Goal: Information Seeking & Learning: Learn about a topic

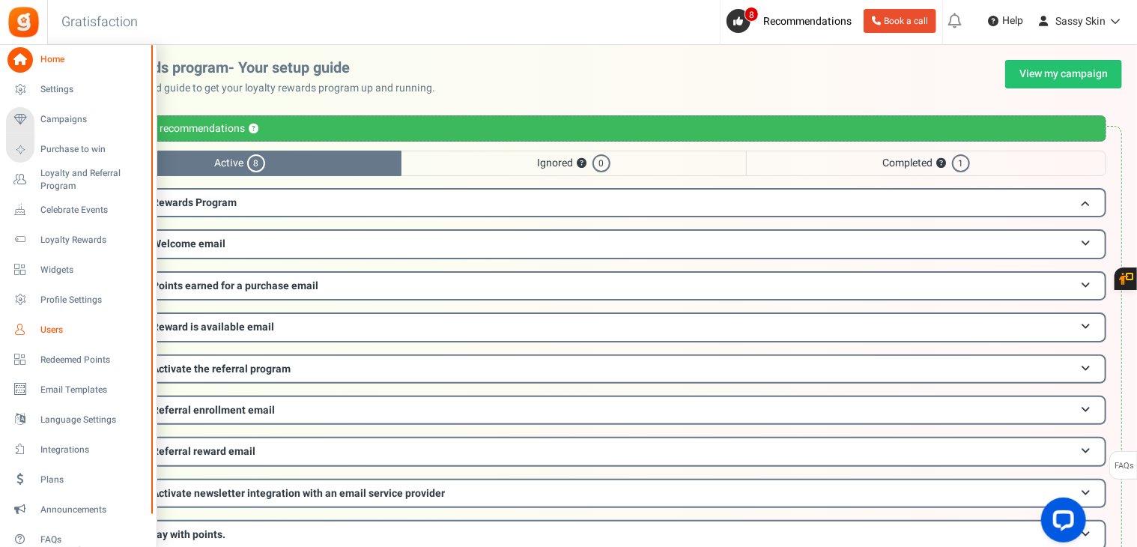
click at [56, 327] on span "Users" at bounding box center [92, 330] width 105 height 13
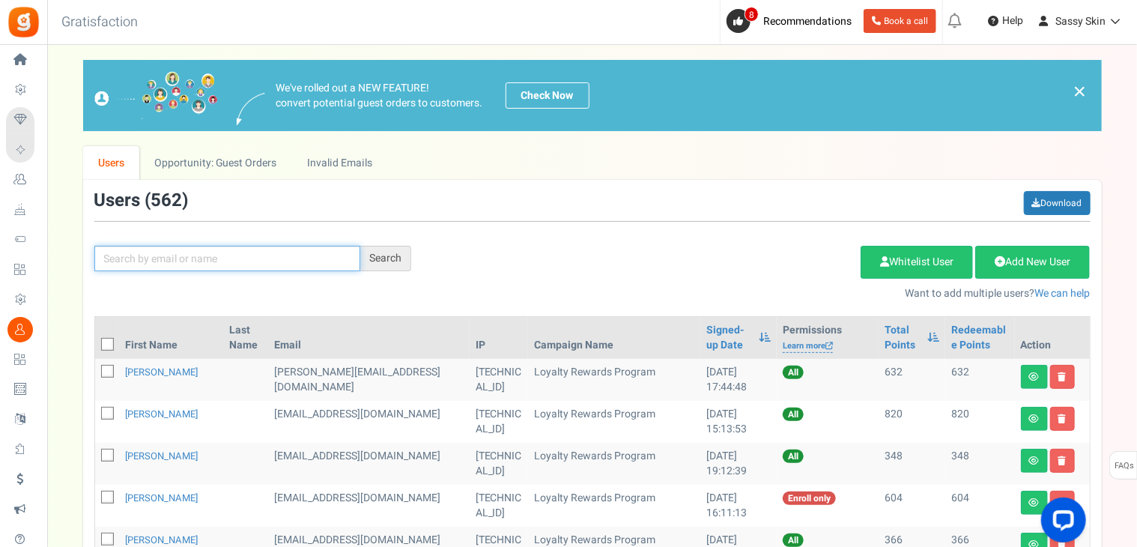
click at [141, 250] on input "text" at bounding box center [227, 258] width 266 height 25
type input "[PERSON_NAME]"
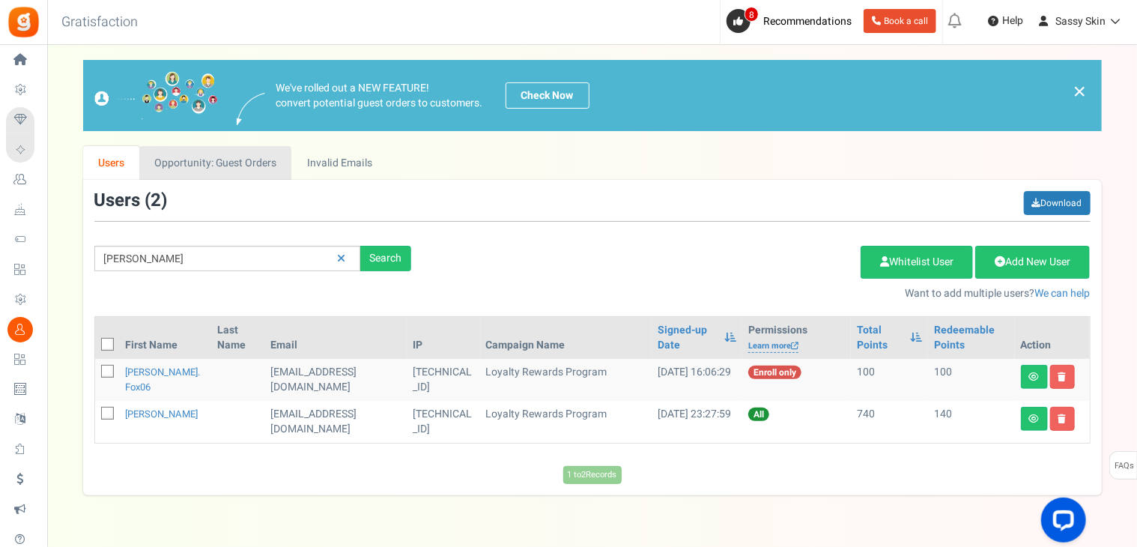
click at [246, 169] on link "Opportunity: Guest Orders" at bounding box center [215, 163] width 152 height 34
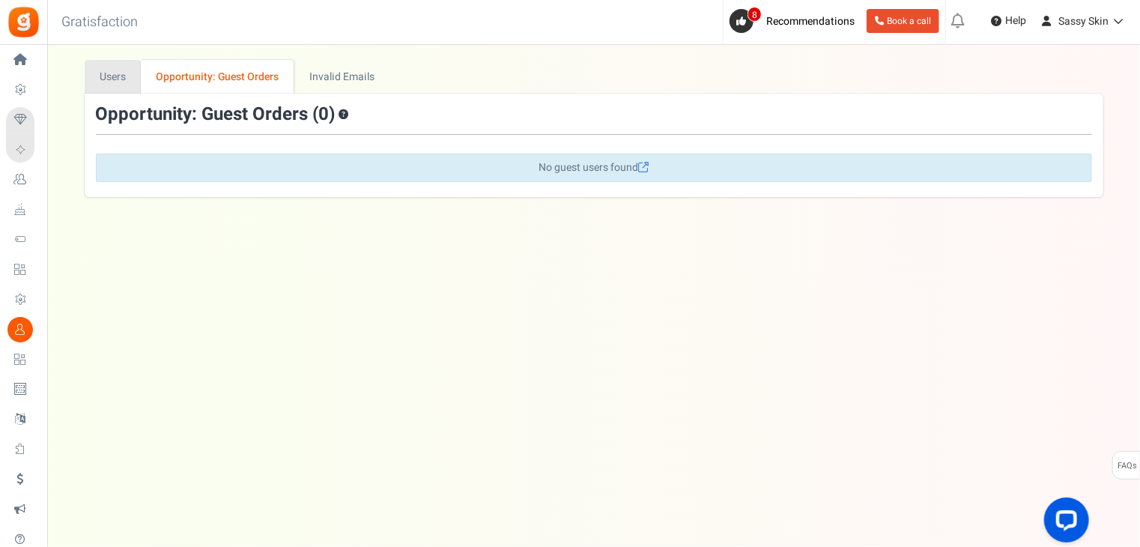
click at [115, 76] on link "Users" at bounding box center [113, 77] width 57 height 34
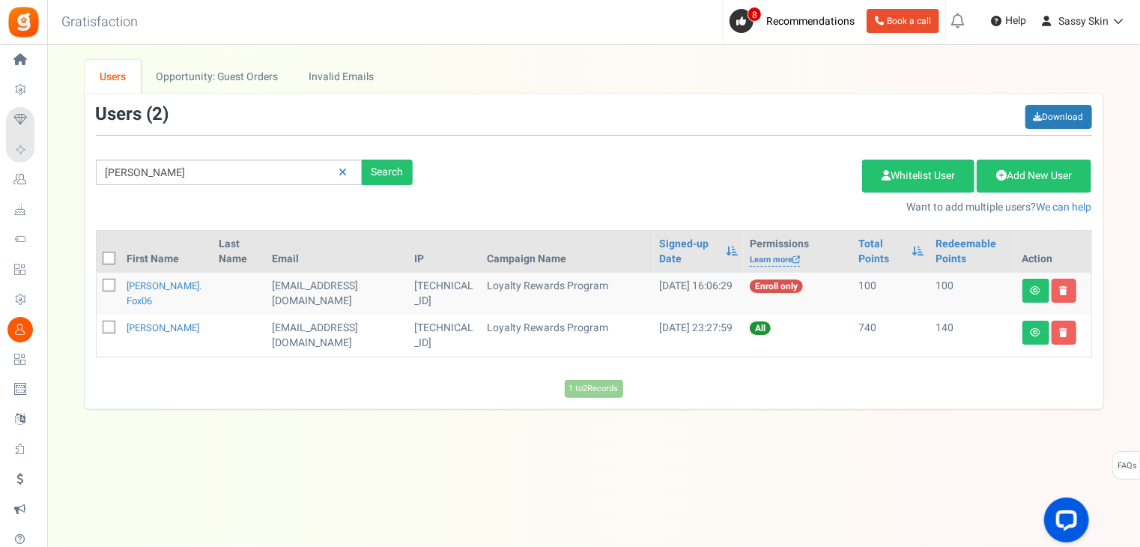
click at [109, 333] on label at bounding box center [109, 328] width 13 height 14
click at [97, 333] on input "checkbox" at bounding box center [93, 329] width 10 height 10
click at [109, 333] on label at bounding box center [109, 328] width 13 height 14
click at [97, 333] on input "checkbox" at bounding box center [93, 329] width 10 height 10
checkbox input "false"
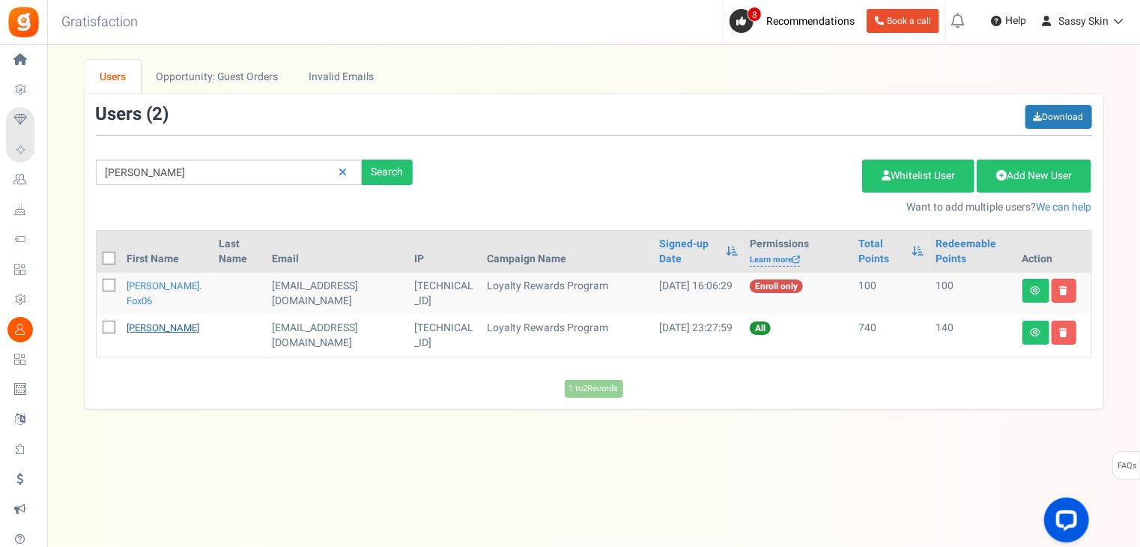
click at [150, 330] on link "[PERSON_NAME]" at bounding box center [163, 328] width 73 height 14
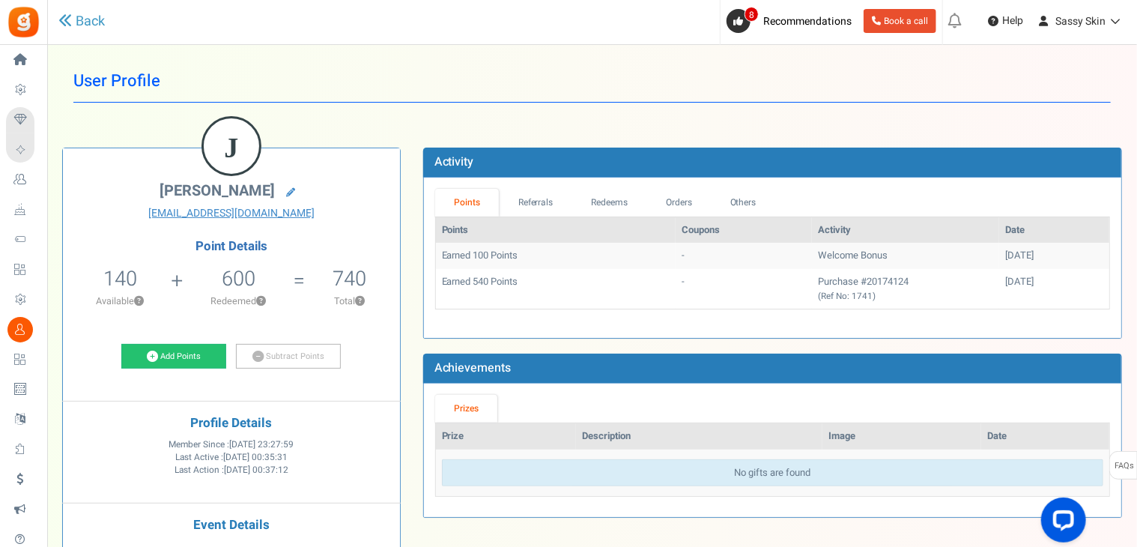
click at [539, 285] on td "Earned 540 Points" at bounding box center [556, 289] width 241 height 40
click at [682, 199] on link "Orders" at bounding box center [679, 203] width 64 height 28
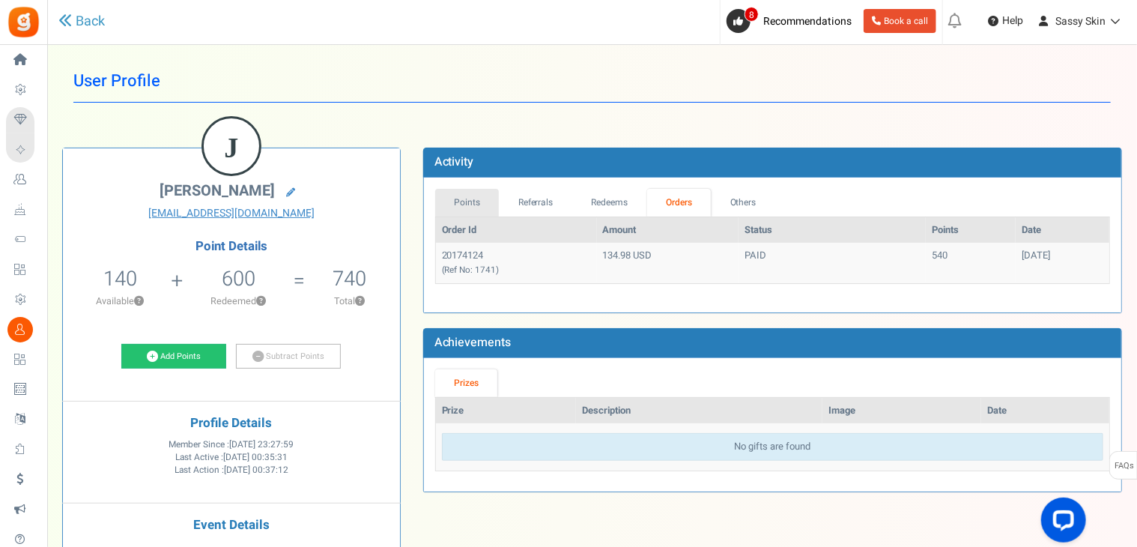
click at [468, 208] on link "Points" at bounding box center [467, 203] width 64 height 28
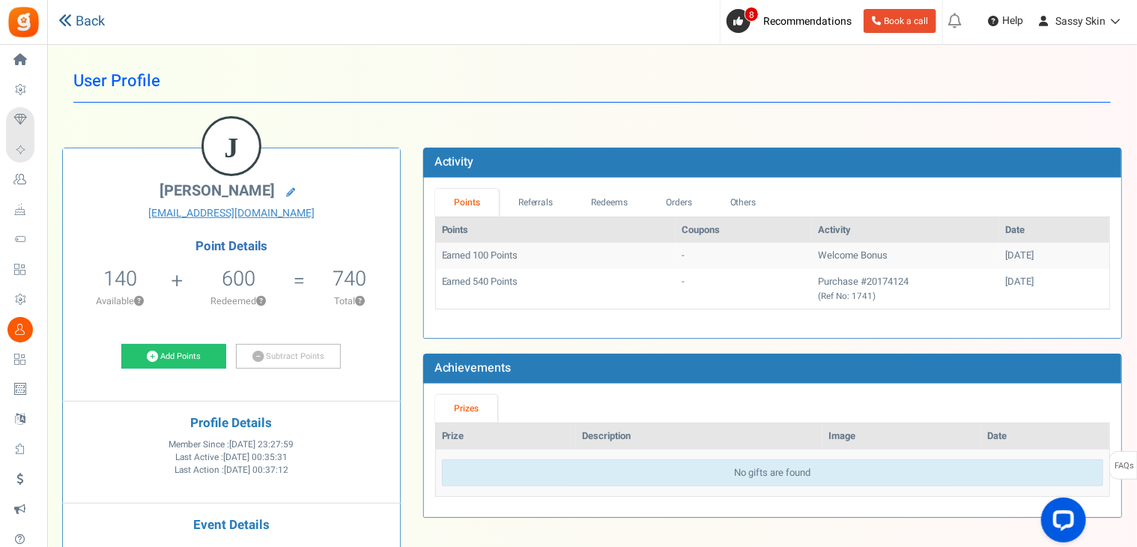
click at [91, 28] on link "Back" at bounding box center [81, 21] width 46 height 19
